Goal: Information Seeking & Learning: Check status

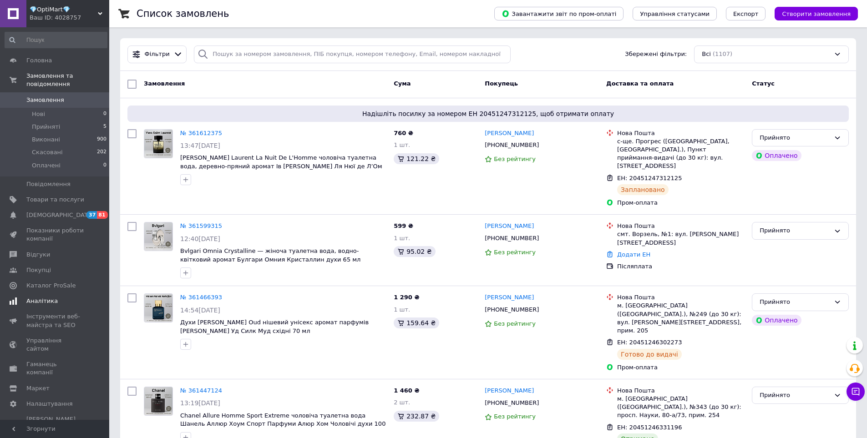
click at [32, 294] on link "Аналітика" at bounding box center [56, 301] width 112 height 15
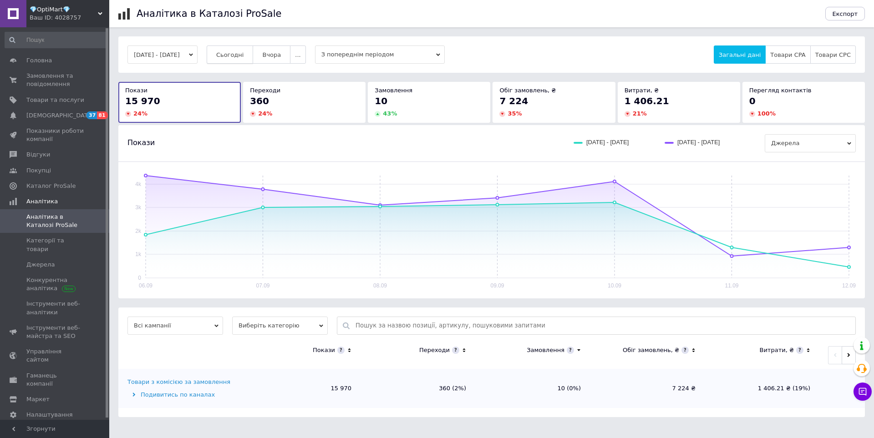
click at [233, 58] on span "Сьогодні" at bounding box center [230, 54] width 28 height 7
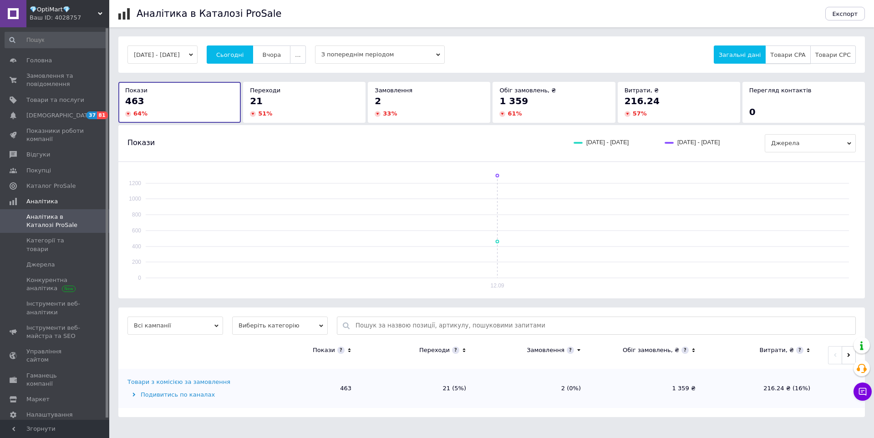
click at [797, 50] on button "Товари CPA" at bounding box center [787, 55] width 45 height 18
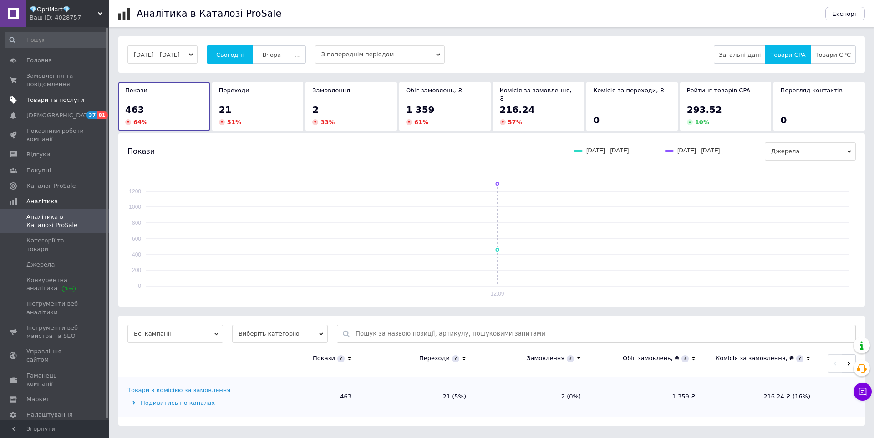
click at [22, 102] on span at bounding box center [13, 100] width 26 height 8
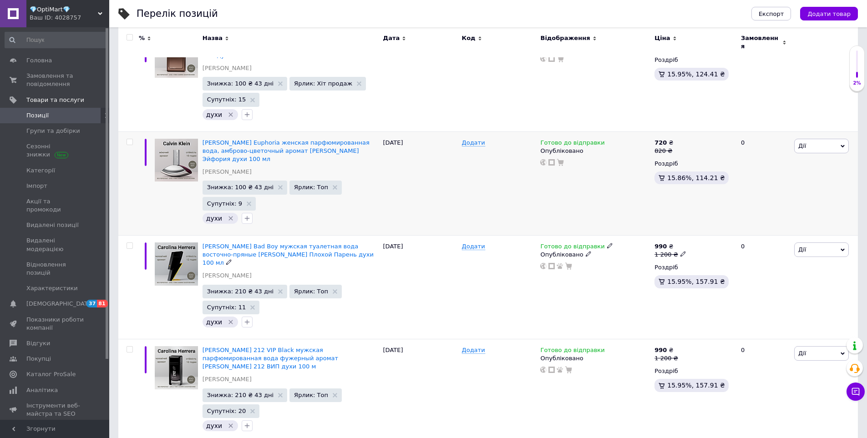
scroll to position [273, 0]
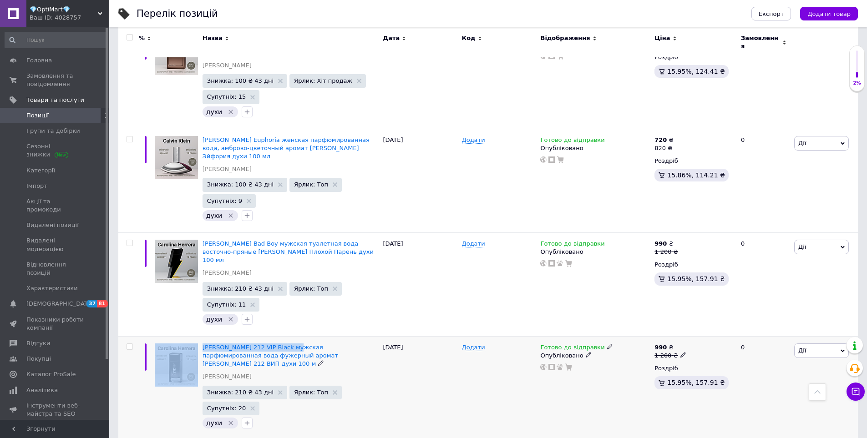
drag, startPoint x: 199, startPoint y: 300, endPoint x: 280, endPoint y: 297, distance: 81.6
click at [280, 336] on div "[PERSON_NAME] 212 VIP Black мужская парфюмированная вода фужерный аромат [PERSO…" at bounding box center [488, 388] width 740 height 104
copy div "[PERSON_NAME] 212 VIP Black"
